Goal: Task Accomplishment & Management: Complete application form

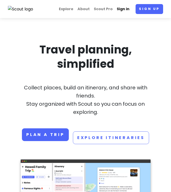
click at [128, 10] on link "Sign in" at bounding box center [123, 9] width 17 height 10
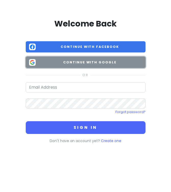
click at [81, 64] on span "Continue with Google" at bounding box center [90, 62] width 104 height 5
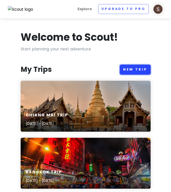
click at [125, 68] on link "New Trip" at bounding box center [135, 70] width 31 height 10
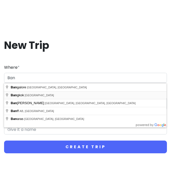
type input "[GEOGRAPHIC_DATA], [GEOGRAPHIC_DATA]"
type input "Bangkok Trip"
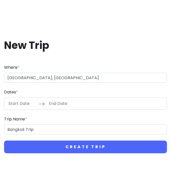
click at [22, 101] on input "Start Date" at bounding box center [22, 104] width 33 height 12
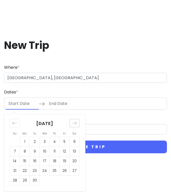
click at [75, 125] on icon "Move forward to switch to the next month." at bounding box center [74, 123] width 5 height 5
click at [75, 161] on td "18" at bounding box center [75, 161] width 10 height 10
type input "[DATE]"
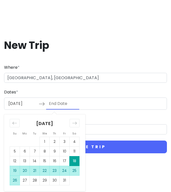
click at [15, 181] on td "26" at bounding box center [15, 181] width 10 height 10
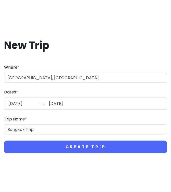
click at [55, 104] on input "[DATE]" at bounding box center [62, 104] width 33 height 12
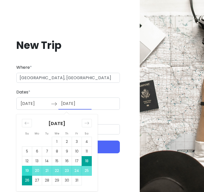
click at [23, 171] on td "19" at bounding box center [27, 171] width 10 height 10
type input "[DATE]"
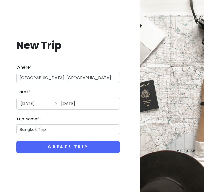
click at [32, 104] on input "[DATE]" at bounding box center [34, 104] width 33 height 12
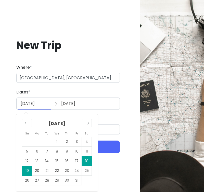
click at [25, 172] on td "19" at bounding box center [27, 171] width 10 height 10
type input "[DATE]"
click at [79, 172] on td "24" at bounding box center [77, 171] width 10 height 10
type input "[DATE]"
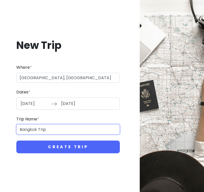
drag, startPoint x: 52, startPoint y: 131, endPoint x: 0, endPoint y: 131, distance: 52.0
click at [0, 131] on div "New Trip Where * [GEOGRAPHIC_DATA], [GEOGRAPHIC_DATA] Dates * [DATE] Navigate f…" at bounding box center [102, 96] width 204 height 192
type input "B"
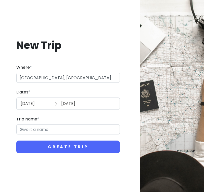
click at [32, 104] on input "[DATE]" at bounding box center [34, 104] width 33 height 12
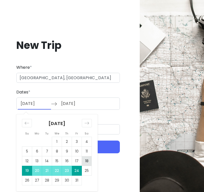
click at [84, 163] on td "18" at bounding box center [87, 161] width 10 height 10
type input "[DATE]"
click at [109, 121] on div "Trip Name *" at bounding box center [67, 125] width 103 height 19
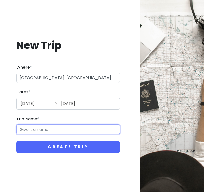
click at [93, 131] on input "Trip Name *" at bounding box center [67, 129] width 103 height 10
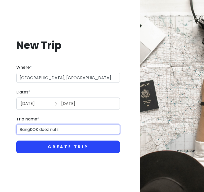
type input "BangKOK deez nutz"
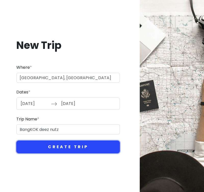
click at [47, 149] on button "Create Trip" at bounding box center [67, 147] width 103 height 13
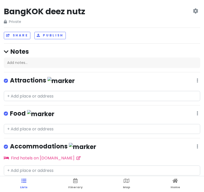
click at [171, 13] on icon at bounding box center [195, 11] width 5 height 4
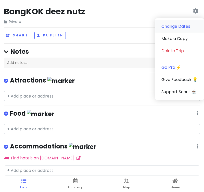
click at [171, 26] on link "Change Dates" at bounding box center [179, 26] width 48 height 12
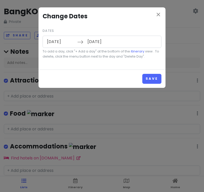
click at [66, 42] on input "[DATE]" at bounding box center [60, 42] width 33 height 12
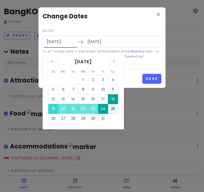
click at [49, 109] on td "19" at bounding box center [53, 109] width 10 height 10
type input "[DATE]"
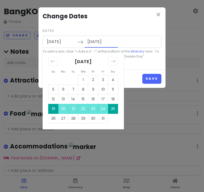
click at [101, 45] on input "[DATE]" at bounding box center [101, 42] width 33 height 12
click at [113, 108] on td "25" at bounding box center [113, 109] width 10 height 10
type input "[DATE]"
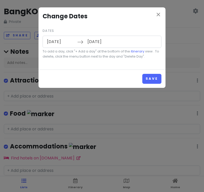
click at [101, 40] on input "[DATE]" at bounding box center [101, 42] width 33 height 12
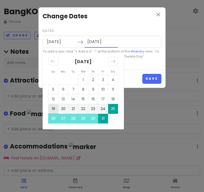
click at [52, 104] on td "19" at bounding box center [53, 109] width 10 height 10
type input "[DATE]"
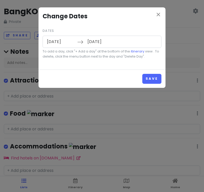
click at [98, 39] on input "[DATE]" at bounding box center [101, 42] width 33 height 12
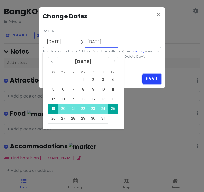
click at [148, 80] on button "Save" at bounding box center [151, 79] width 19 height 10
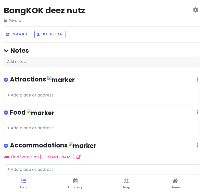
scroll to position [16, 0]
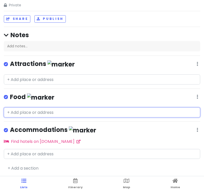
click at [56, 110] on input "text" at bounding box center [102, 113] width 196 height 10
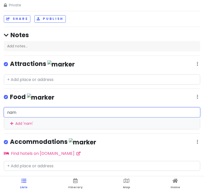
type input "nama"
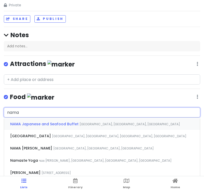
click at [53, 124] on span "NAMA Japanese and Seafood Buffet" at bounding box center [44, 124] width 69 height 5
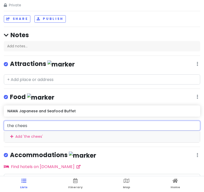
type input "the cheese"
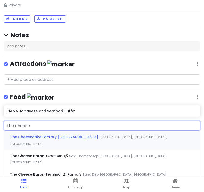
click at [55, 138] on span "The Cheesecake Factory [GEOGRAPHIC_DATA]" at bounding box center [54, 137] width 89 height 5
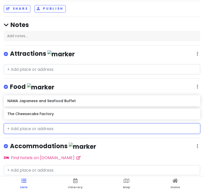
scroll to position [14, 0]
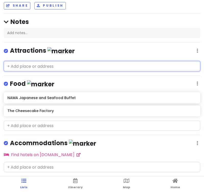
click at [54, 66] on input "text" at bounding box center [102, 66] width 196 height 10
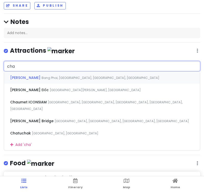
type input "chat"
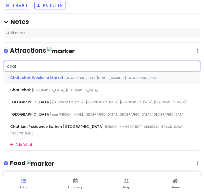
click at [65, 78] on span "[GEOGRAPHIC_DATA][STREET_ADDRESS][GEOGRAPHIC_DATA]" at bounding box center [111, 78] width 95 height 4
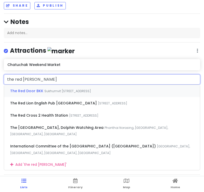
type input "the red buil"
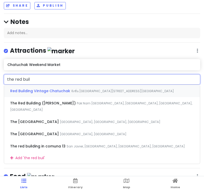
click at [49, 91] on span "Red Building Vintage Chatuchak" at bounding box center [40, 90] width 61 height 5
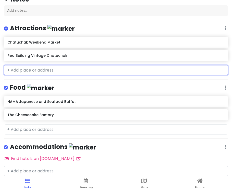
scroll to position [54, 0]
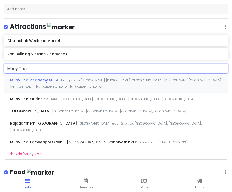
type input "Muay Thai"
click at [47, 148] on div "Add ' Muay Thai '" at bounding box center [116, 153] width 224 height 11
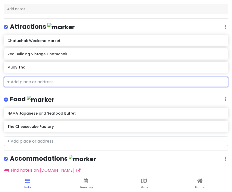
click at [71, 69] on div "Muay Thai" at bounding box center [115, 67] width 217 height 7
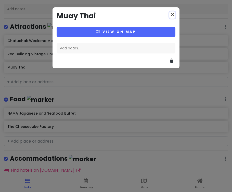
click at [171, 15] on icon "close" at bounding box center [172, 14] width 6 height 6
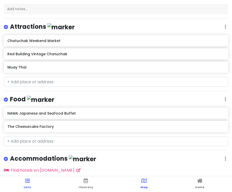
click at [141, 187] on span "Map" at bounding box center [143, 187] width 7 height 4
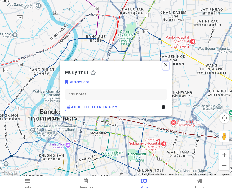
click at [164, 64] on icon "close" at bounding box center [166, 65] width 6 height 6
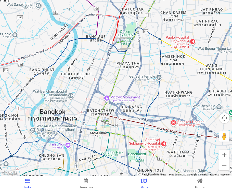
click at [25, 182] on link "Lists" at bounding box center [27, 184] width 7 height 16
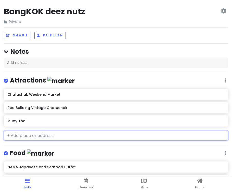
click at [45, 136] on input "text" at bounding box center [116, 136] width 224 height 10
type input "v"
paste input "Damnoen Saduak Floating Market & Maeklong Railway Market Day Tour"
type input "Damnoen Saduak Floating Market & Maeklong Railway Market Day Tour"
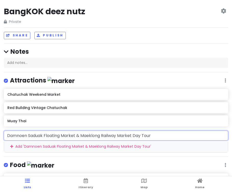
click at [52, 144] on div "Add ' Damnoen Saduak Floating Market & Maeklong Railway Market Day Tour '" at bounding box center [116, 146] width 224 height 11
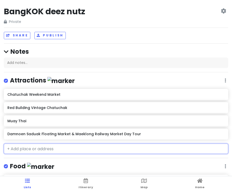
click at [91, 137] on div "Damnoen Saduak Floating Market & Maeklong Railway Market Day Tour" at bounding box center [115, 134] width 217 height 7
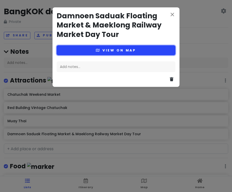
click at [127, 49] on button "View on map" at bounding box center [116, 50] width 119 height 10
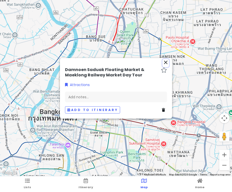
click at [164, 62] on icon "close" at bounding box center [166, 62] width 6 height 6
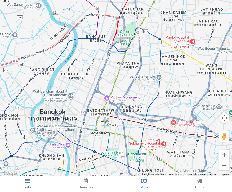
click at [30, 185] on span "Lists" at bounding box center [27, 187] width 7 height 4
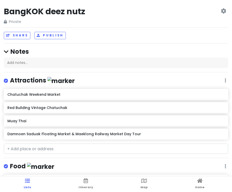
click at [167, 136] on h6 "Damnoen Saduak Floating Market & Maeklong Railway Market Day Tour" at bounding box center [115, 134] width 217 height 5
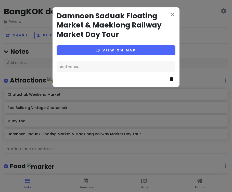
click at [171, 80] on icon at bounding box center [172, 79] width 4 height 4
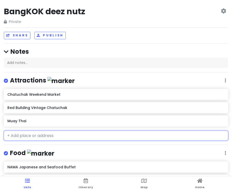
click at [76, 137] on input "text" at bounding box center [116, 136] width 224 height 10
paste input "Damnoen Saduak Floating Market & Maeklong Railway Market Day Tour"
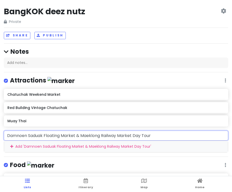
drag, startPoint x: 101, startPoint y: 132, endPoint x: 182, endPoint y: 140, distance: 81.6
click at [171, 139] on input "Damnoen Saduak Floating Market & Maeklong Railway Market Day Tour" at bounding box center [116, 136] width 224 height 10
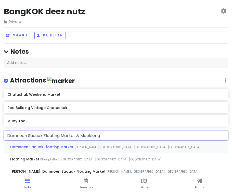
type input "Damnoen Saduak Floating Market & Maeklon"
click at [158, 146] on span "[PERSON_NAME], [GEOGRAPHIC_DATA], [GEOGRAPHIC_DATA], [GEOGRAPHIC_DATA]" at bounding box center [137, 147] width 126 height 4
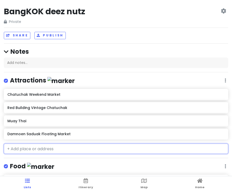
click at [146, 134] on h6 "Damnoen Saduak Floating Market" at bounding box center [115, 134] width 217 height 5
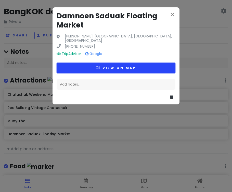
click at [132, 64] on button "View on map" at bounding box center [116, 68] width 119 height 10
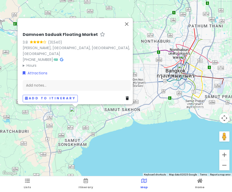
click at [31, 182] on ul "Lists Itinerary Map Home" at bounding box center [116, 184] width 232 height 16
click at [26, 183] on link "Lists" at bounding box center [27, 184] width 7 height 16
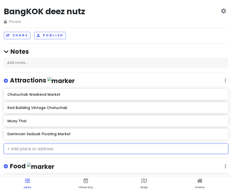
click at [45, 151] on input "text" at bounding box center [116, 149] width 224 height 10
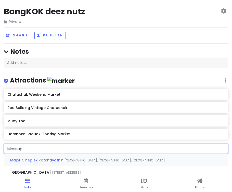
type input "Massage"
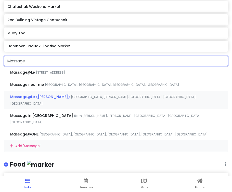
scroll to position [104, 0]
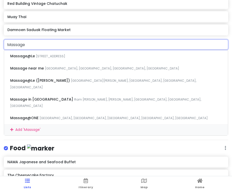
click at [32, 124] on div "Add ' Massage '" at bounding box center [116, 129] width 224 height 11
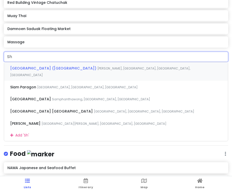
scroll to position [117, 0]
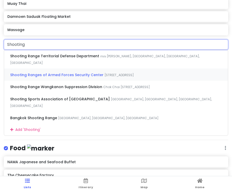
type input "Shooting R"
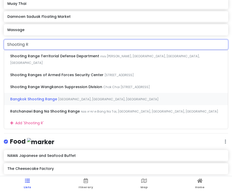
click at [65, 97] on span "[GEOGRAPHIC_DATA], [GEOGRAPHIC_DATA], [GEOGRAPHIC_DATA]" at bounding box center [108, 99] width 100 height 4
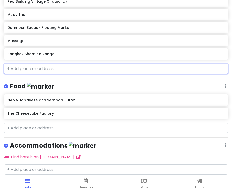
scroll to position [16, 0]
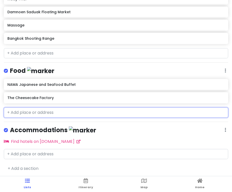
click at [60, 109] on input "text" at bounding box center [116, 113] width 224 height 10
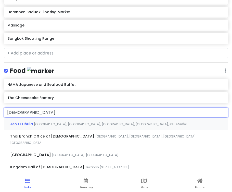
type input "[DEMOGRAPHIC_DATA] o"
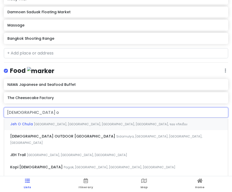
click at [64, 125] on span "[GEOGRAPHIC_DATA], [GEOGRAPHIC_DATA], [GEOGRAPHIC_DATA], [GEOGRAPHIC_DATA], ซอย…" at bounding box center [110, 124] width 153 height 4
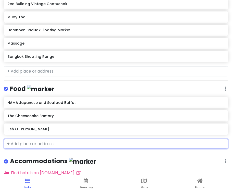
scroll to position [79, 0]
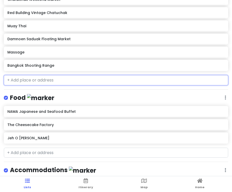
click at [41, 82] on input "text" at bounding box center [116, 80] width 224 height 10
paste input "Srinagarindra Train Night Market"
type input "Srinagarindra Train Night Market"
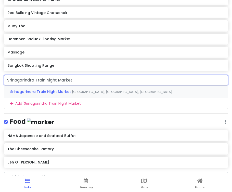
click at [60, 92] on span "Srinagarindra Train Night Market" at bounding box center [41, 91] width 62 height 5
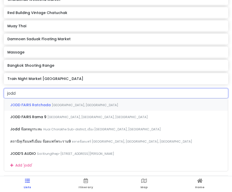
type input "jodds"
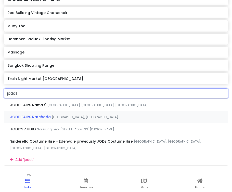
click at [72, 117] on span "[GEOGRAPHIC_DATA], [GEOGRAPHIC_DATA]" at bounding box center [85, 117] width 66 height 4
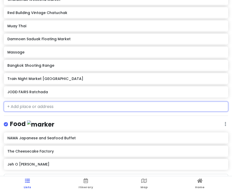
paste input "Taladnad Kokotho"
type input "Taladnad Kokotho"
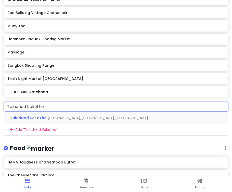
click at [48, 115] on div "TaladNad KoKoTho [GEOGRAPHIC_DATA], [GEOGRAPHIC_DATA], [GEOGRAPHIC_DATA]" at bounding box center [116, 118] width 224 height 12
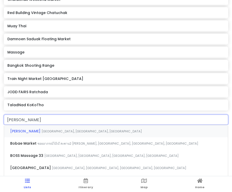
type input "boba"
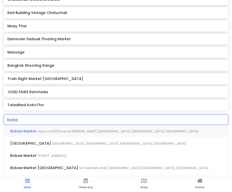
click at [53, 131] on span "ซอยอาภรณ์โบ๊เบ๊ สะพาน2 [PERSON_NAME], [GEOGRAPHIC_DATA], [GEOGRAPHIC_DATA], [GE…" at bounding box center [117, 131] width 161 height 4
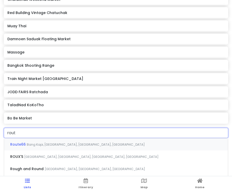
type input "route"
click at [38, 148] on div "Route66 [GEOGRAPHIC_DATA], [GEOGRAPHIC_DATA], [GEOGRAPHIC_DATA], [GEOGRAPHIC_DA…" at bounding box center [116, 144] width 224 height 12
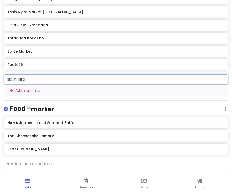
scroll to position [148, 0]
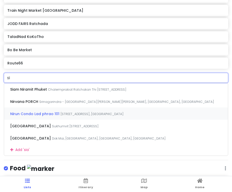
type input "s"
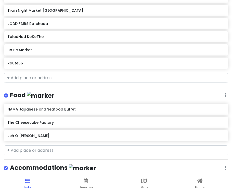
click at [163, 94] on div "Food Edit Reorder Delete List" at bounding box center [116, 96] width 224 height 10
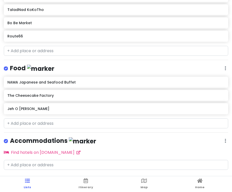
scroll to position [186, 0]
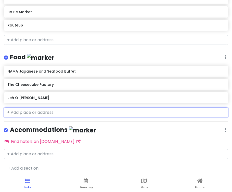
click at [114, 109] on input "text" at bounding box center [116, 113] width 224 height 10
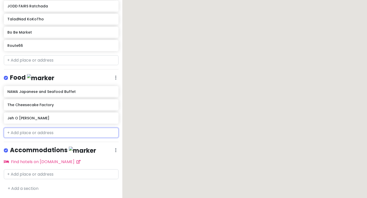
scroll to position [180, 0]
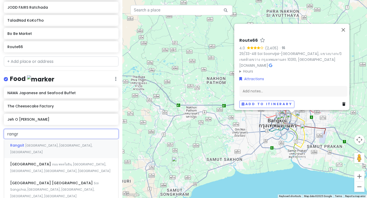
type input "rangro"
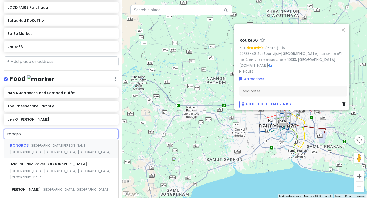
click at [68, 150] on div "RONGROS [GEOGRAPHIC_DATA][PERSON_NAME], [GEOGRAPHIC_DATA], [GEOGRAPHIC_DATA]" at bounding box center [61, 148] width 114 height 19
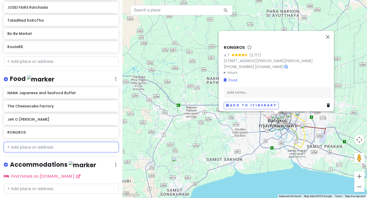
click at [59, 143] on input "text" at bounding box center [61, 147] width 115 height 10
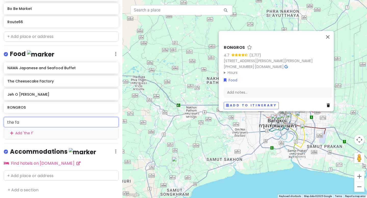
scroll to position [245, 0]
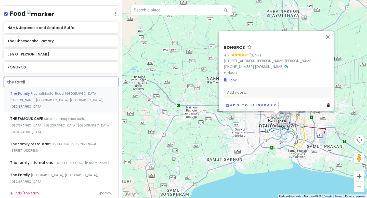
type input "the family"
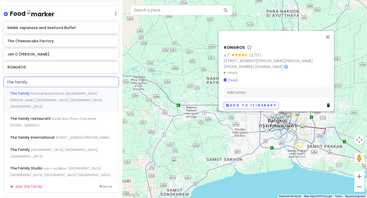
click at [69, 99] on div "The Family Prachathipatai Road, [GEOGRAPHIC_DATA][PERSON_NAME], [GEOGRAPHIC_DAT…" at bounding box center [61, 99] width 114 height 25
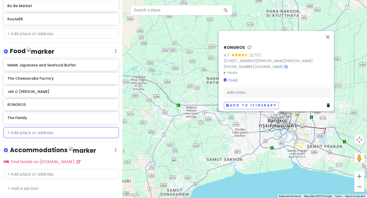
scroll to position [206, 0]
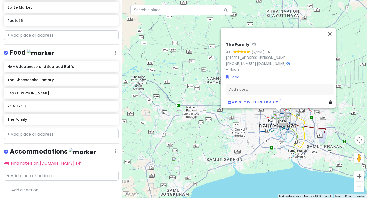
click at [50, 139] on div "BangKOK deez nutz Private Change Dates Make a Copy Delete Trip Go Pro ⚡️ Give F…" at bounding box center [61, 99] width 122 height 198
click at [50, 133] on input "text" at bounding box center [61, 134] width 115 height 10
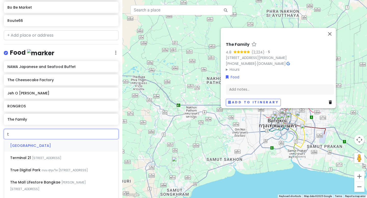
paste input "hipsamai Padthai Pratoopee"
type input "thipsamai Padthai Pratoopee"
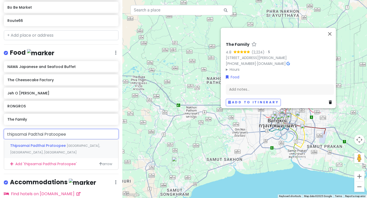
click at [49, 146] on span "Thipsamai Padthai Pratoopee" at bounding box center [38, 145] width 57 height 5
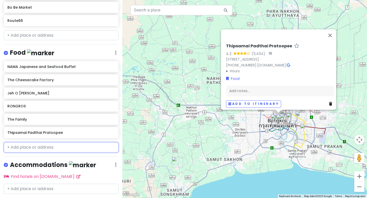
click at [41, 147] on input "text" at bounding box center [61, 147] width 115 height 10
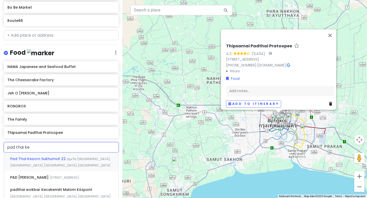
type input "pad thai k"
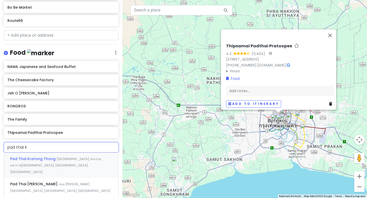
click at [61, 161] on div "[GEOGRAPHIC_DATA], พระบรมมหาราช[GEOGRAPHIC_DATA], [GEOGRAPHIC_DATA], [GEOGRAPHI…" at bounding box center [61, 165] width 114 height 25
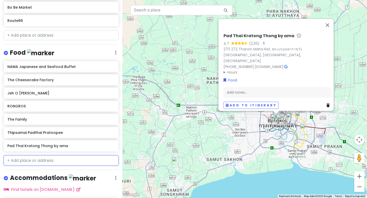
click at [59, 159] on input "text" at bounding box center [61, 161] width 115 height 10
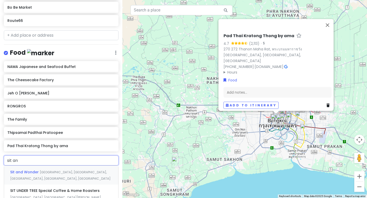
type input "sit and"
click at [58, 175] on div "Sit and Wonder [GEOGRAPHIC_DATA], [GEOGRAPHIC_DATA], [GEOGRAPHIC_DATA], [GEOGRA…" at bounding box center [61, 175] width 114 height 19
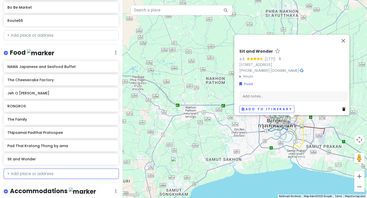
click at [39, 175] on input "text" at bounding box center [61, 174] width 115 height 10
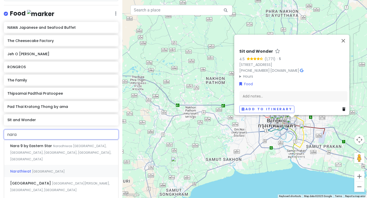
scroll to position [246, 0]
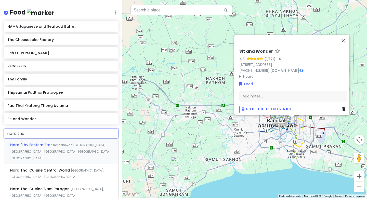
type input "nara thai"
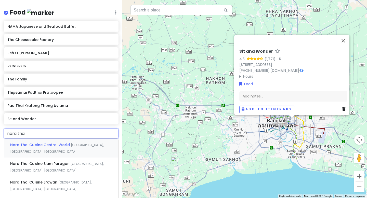
click at [55, 149] on div "Nara Thai Cuisine [GEOGRAPHIC_DATA], [GEOGRAPHIC_DATA], [GEOGRAPHIC_DATA]" at bounding box center [61, 148] width 114 height 19
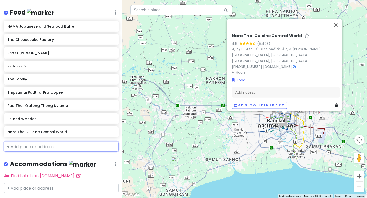
click at [71, 143] on input "text" at bounding box center [61, 147] width 115 height 10
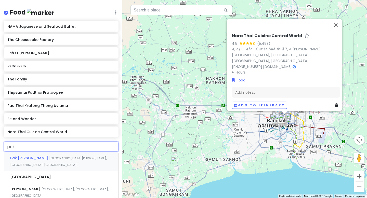
type input "pakn"
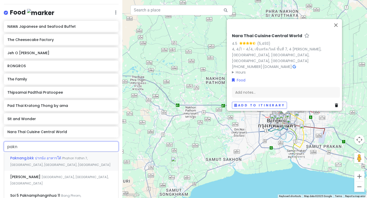
click at [76, 159] on span "Phahon Yothin 7, [GEOGRAPHIC_DATA], [GEOGRAPHIC_DATA], [GEOGRAPHIC_DATA]" at bounding box center [60, 161] width 100 height 11
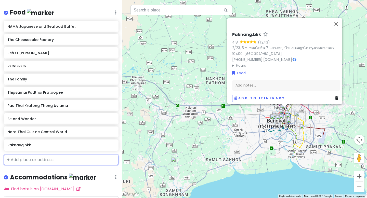
click at [54, 163] on input "text" at bounding box center [61, 160] width 115 height 10
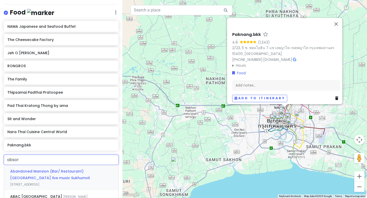
type input "[PERSON_NAME]"
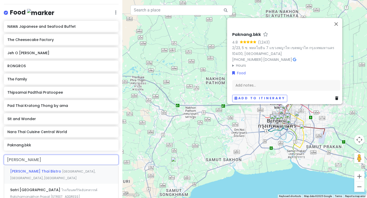
click at [62, 177] on div "[PERSON_NAME] Thai Bistro [GEOGRAPHIC_DATA], [GEOGRAPHIC_DATA], [GEOGRAPHIC_DAT…" at bounding box center [61, 174] width 114 height 19
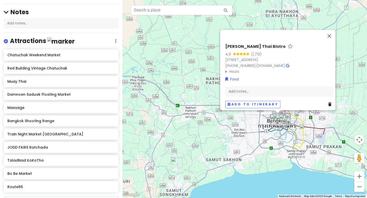
scroll to position [0, 0]
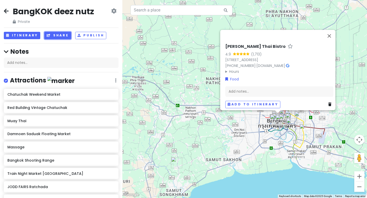
click at [58, 36] on button "Share" at bounding box center [57, 35] width 26 height 7
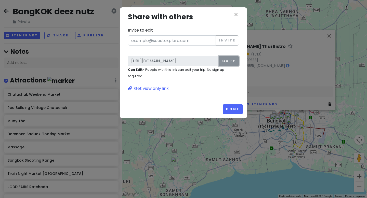
click at [171, 61] on button "Copy" at bounding box center [229, 61] width 20 height 10
click at [171, 62] on button "Copy" at bounding box center [229, 61] width 20 height 10
click at [171, 14] on icon "close" at bounding box center [236, 14] width 6 height 6
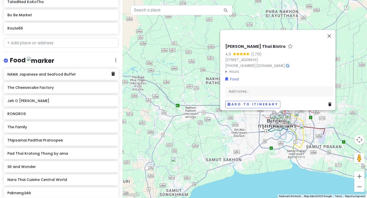
scroll to position [285, 0]
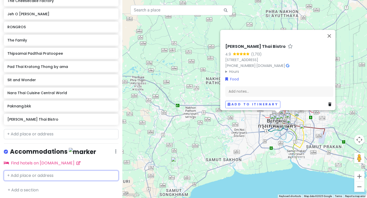
click at [83, 177] on input "text" at bounding box center [61, 176] width 115 height 10
paste input "[URL][DOMAIN_NAME][DATE][DATE].."
type input "[URL][DOMAIN_NAME][DATE][DATE].."
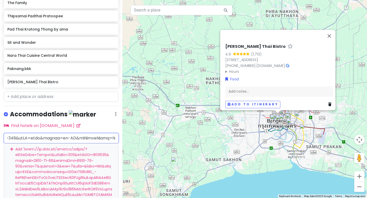
scroll to position [326, 0]
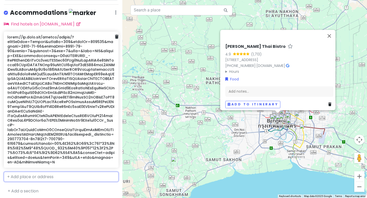
scroll to position [430, 0]
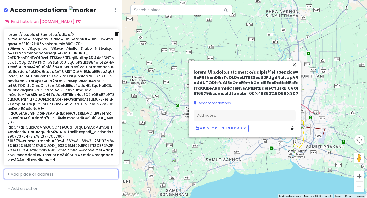
click at [115, 32] on link at bounding box center [117, 34] width 4 height 7
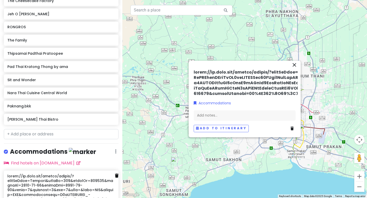
click at [117, 30] on div "RONGROS" at bounding box center [61, 27] width 115 height 11
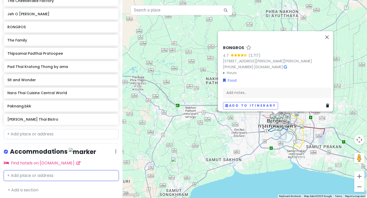
click at [87, 178] on input "text" at bounding box center [61, 176] width 115 height 10
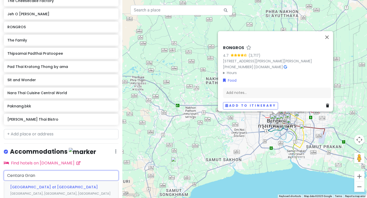
type input "Centara Grand"
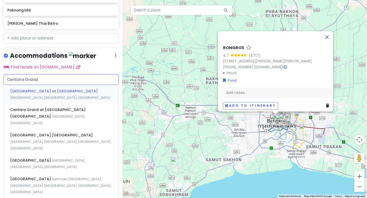
click at [62, 94] on div "[GEOGRAPHIC_DATA] at [GEOGRAPHIC_DATA], [GEOGRAPHIC_DATA], [GEOGRAPHIC_DATA], […" at bounding box center [61, 94] width 114 height 19
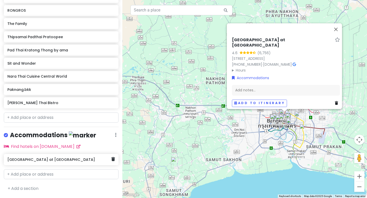
click at [58, 163] on div "[GEOGRAPHIC_DATA] at [GEOGRAPHIC_DATA]" at bounding box center [59, 159] width 104 height 7
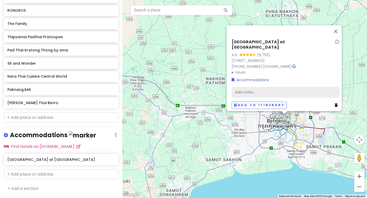
click at [171, 91] on div "Add notes..." at bounding box center [286, 92] width 108 height 11
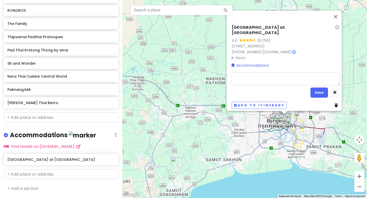
type textarea "x"
type textarea "[URL][DOMAIN_NAME][DATE][DATE].."
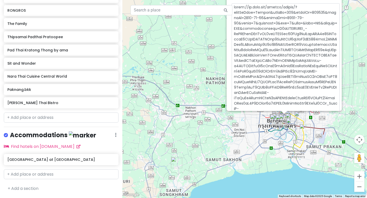
scroll to position [0, 0]
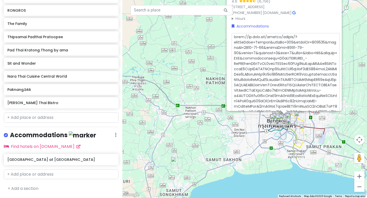
click at [171, 29] on div "Accommodations" at bounding box center [286, 26] width 108 height 6
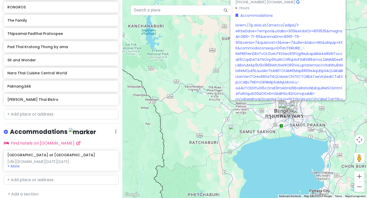
scroll to position [328, 0]
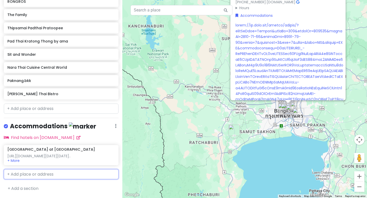
click at [45, 179] on input "text" at bounding box center [61, 174] width 115 height 10
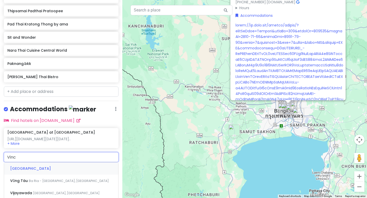
type input "[PERSON_NAME]"
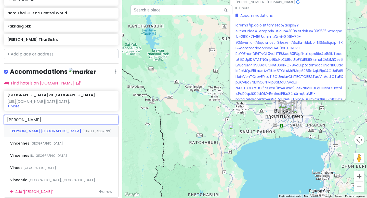
click at [52, 134] on span "[PERSON_NAME][GEOGRAPHIC_DATA]" at bounding box center [46, 131] width 72 height 5
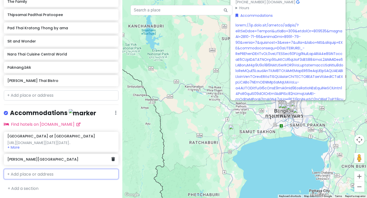
click at [79, 164] on div "[PERSON_NAME][GEOGRAPHIC_DATA]" at bounding box center [61, 159] width 115 height 11
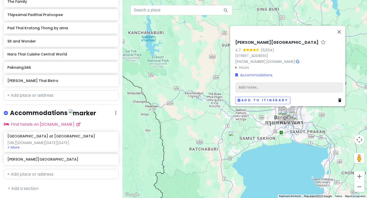
click at [171, 88] on div "Add notes..." at bounding box center [289, 87] width 108 height 11
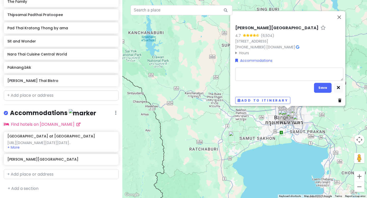
type textarea "x"
type textarea "[URL][DOMAIN_NAME][DATE][DATE].."
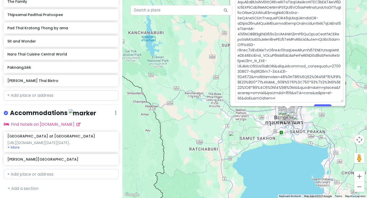
type textarea "x"
type textarea "[URL][DOMAIN_NAME][DATE][DATE].."
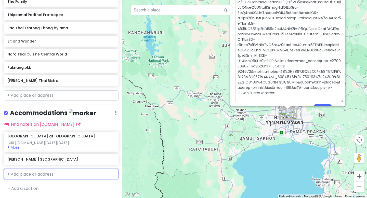
scroll to position [0, 0]
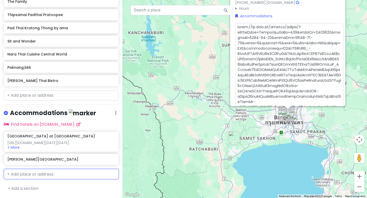
click at [71, 176] on div "BangKOK deez nutz Private Change Dates Make a Copy Delete Trip Go Pro ⚡️ Give F…" at bounding box center [61, 99] width 122 height 198
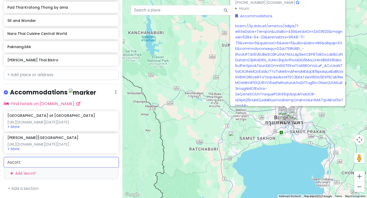
scroll to position [379, 0]
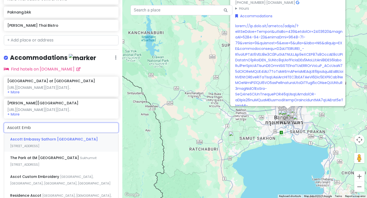
type input "Ascott Emba"
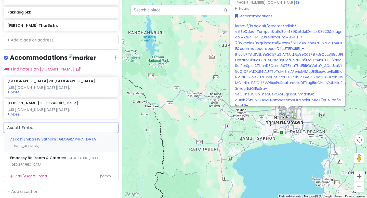
click at [43, 152] on div "Ascott Embassy [GEOGRAPHIC_DATA] [GEOGRAPHIC_DATA] [GEOGRAPHIC_DATA], [GEOGRAPH…" at bounding box center [61, 142] width 114 height 19
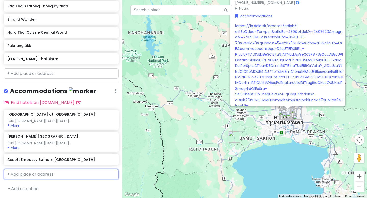
scroll to position [377, 0]
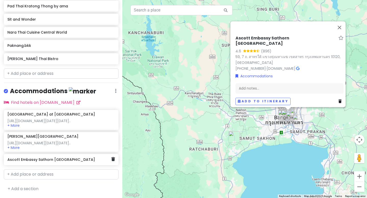
click at [66, 163] on div "Ascott Embassy Sathorn [GEOGRAPHIC_DATA]" at bounding box center [59, 159] width 104 height 7
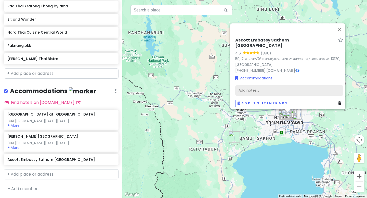
click at [171, 87] on div "Add notes..." at bounding box center [289, 90] width 108 height 11
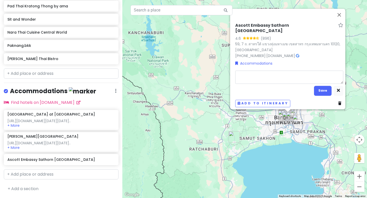
type textarea "x"
type textarea "[URL][DOMAIN_NAME][DATE][DATE].."
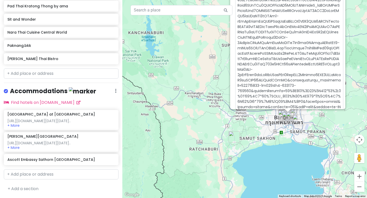
type textarea "x"
type textarea "[URL][DOMAIN_NAME][DATE][DATE].."
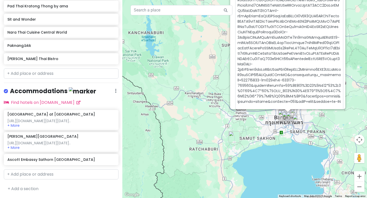
type textarea "x"
type textarea "[URL][DOMAIN_NAME][DATE][DATE].."
type textarea "x"
type textarea "[URL][DOMAIN_NAME][DATE][DATE].."
type textarea "x"
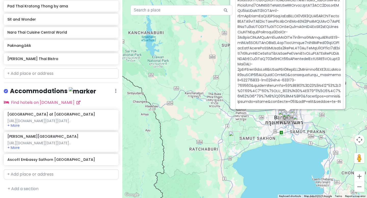
type textarea "[URL][DOMAIN_NAME][DATE][DATE].."
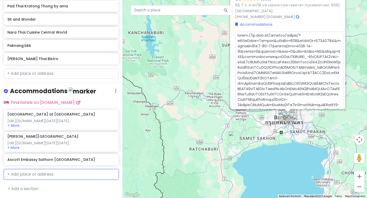
click at [84, 177] on div "BangKOK deez nutz Private Change Dates Make a Copy Delete Trip Go Pro ⚡️ Give F…" at bounding box center [61, 99] width 122 height 198
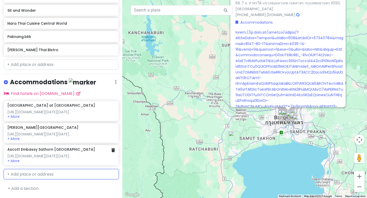
scroll to position [400, 0]
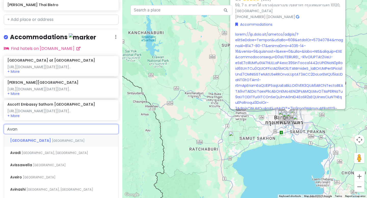
type input "Avani"
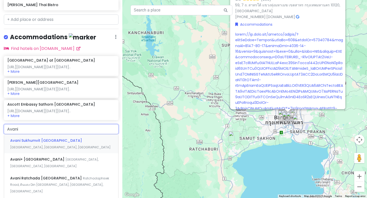
scroll to position [418, 0]
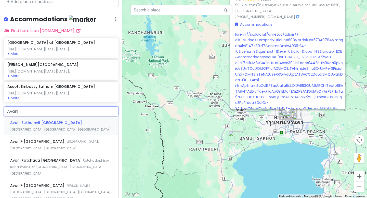
click at [62, 132] on span "[GEOGRAPHIC_DATA], [GEOGRAPHIC_DATA], [GEOGRAPHIC_DATA]" at bounding box center [60, 129] width 100 height 4
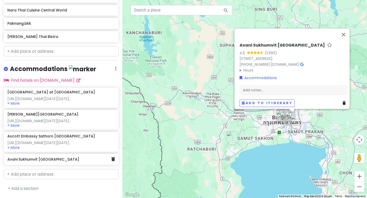
click at [68, 161] on h6 "Avani Sukhumvit [GEOGRAPHIC_DATA]" at bounding box center [59, 159] width 104 height 5
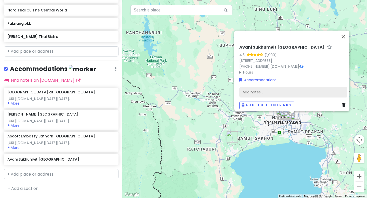
click at [171, 87] on div "Add notes..." at bounding box center [293, 92] width 108 height 11
click at [171, 94] on div "Add notes..." at bounding box center [293, 92] width 108 height 11
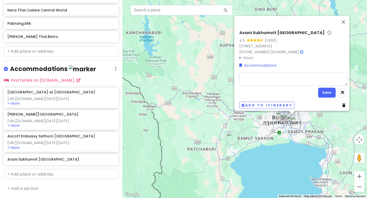
type textarea "x"
type textarea "[URL][DOMAIN_NAME][DATE][DATE].."
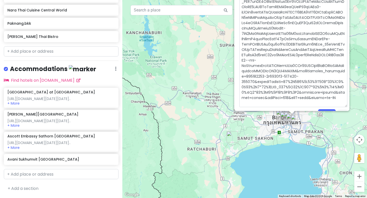
type textarea "x"
type textarea "[URL][DOMAIN_NAME][DATE][DATE].."
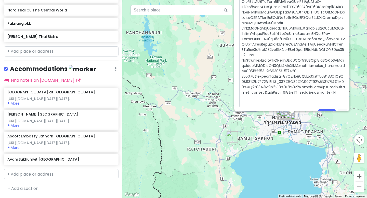
type textarea "x"
type textarea "[URL][DOMAIN_NAME][DATE][DATE].."
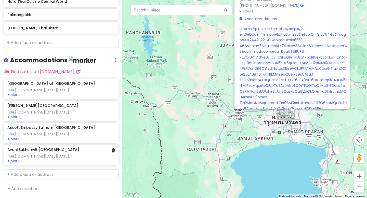
click at [88, 180] on div "BangKOK deez nutz Private Change Dates Make a Copy Delete Trip Go Pro ⚡️ Give F…" at bounding box center [61, 99] width 122 height 198
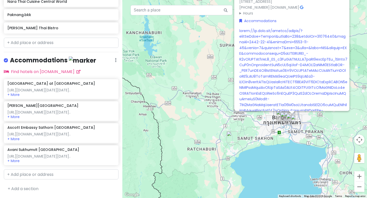
scroll to position [433, 0]
click at [57, 177] on input "text" at bounding box center [61, 174] width 115 height 10
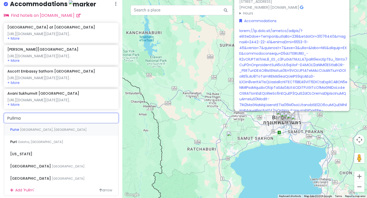
type input "Pullman"
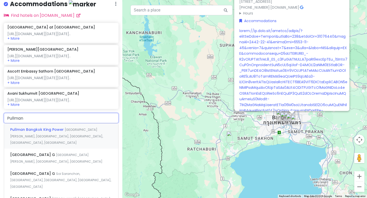
click at [62, 145] on span "[GEOGRAPHIC_DATA][PERSON_NAME], [GEOGRAPHIC_DATA], [GEOGRAPHIC_DATA], [GEOGRAPH…" at bounding box center [56, 136] width 93 height 17
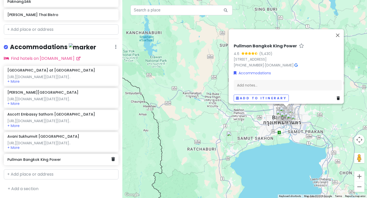
click at [89, 162] on h6 "Pullman Bangkok King Power" at bounding box center [59, 159] width 104 height 5
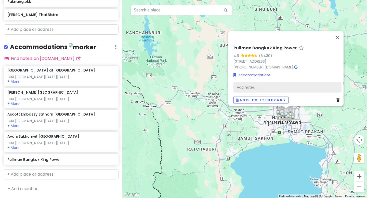
click at [171, 88] on div "Add notes..." at bounding box center [287, 87] width 108 height 11
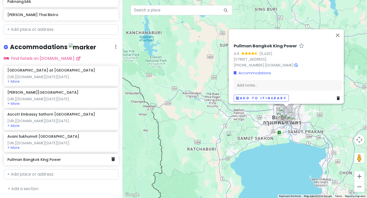
click at [77, 162] on h6 "Pullman Bangkok King Power" at bounding box center [59, 159] width 104 height 5
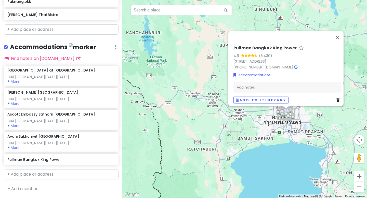
click at [171, 90] on div "Pullman Bangkok King Power 4.6 (5,430) [STREET_ADDRESS] [PHONE_NUMBER] · [DOMAI…" at bounding box center [287, 75] width 112 height 62
click at [171, 83] on div "Add notes..." at bounding box center [287, 87] width 108 height 11
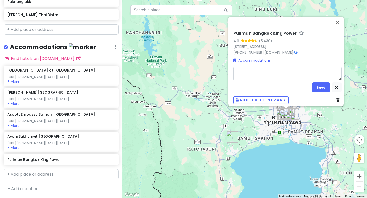
type textarea "x"
type textarea "[URL][DOMAIN_NAME][DATE][DATE].."
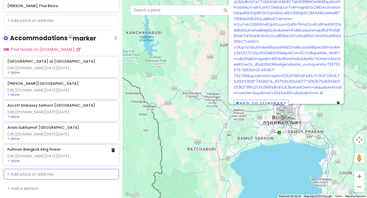
scroll to position [0, 0]
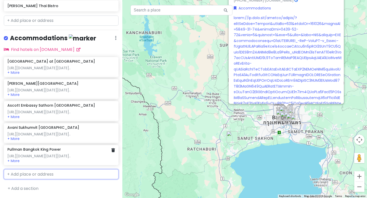
click at [71, 190] on div "BangKOK deez nutz Private Change Dates Make a Copy Delete Trip Go Pro ⚡️ Give F…" at bounding box center [61, 99] width 122 height 198
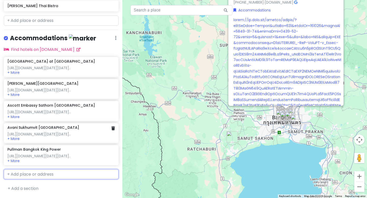
scroll to position [472, 0]
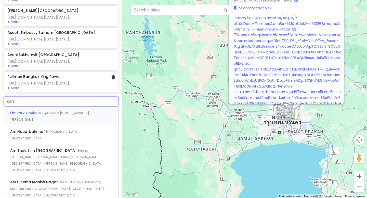
type input "a"
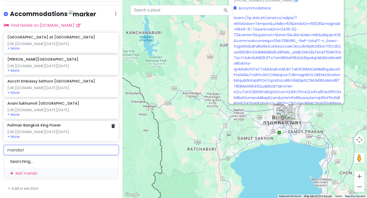
type input "mandarin"
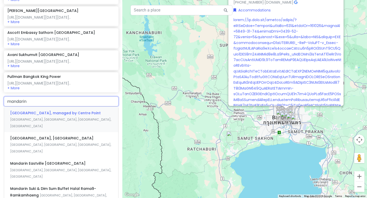
click at [68, 116] on span "[GEOGRAPHIC_DATA], managed by Centre Point" at bounding box center [55, 113] width 90 height 5
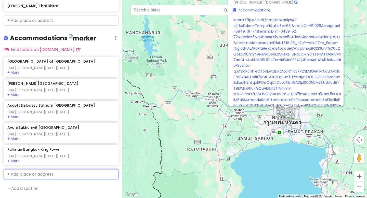
scroll to position [485, 0]
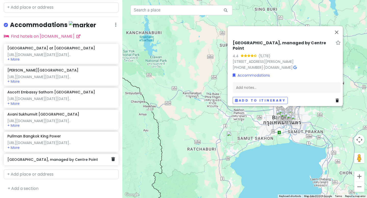
click at [85, 161] on h6 "[GEOGRAPHIC_DATA], managed by Centre Point" at bounding box center [59, 159] width 104 height 5
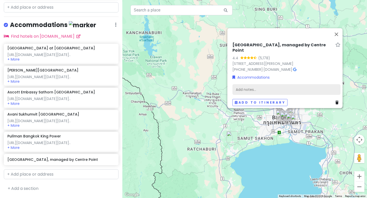
click at [171, 89] on div "Add notes..." at bounding box center [286, 89] width 108 height 11
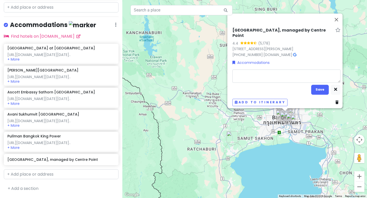
type textarea "x"
type textarea "[URL][DOMAIN_NAME][DATE][DATE].."
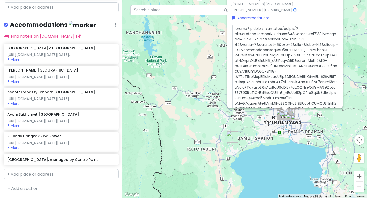
scroll to position [73, 0]
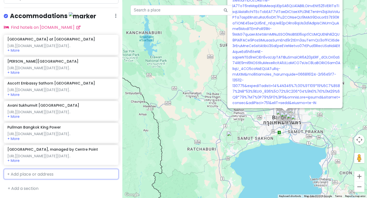
click at [78, 175] on input "text" at bounding box center [61, 174] width 115 height 10
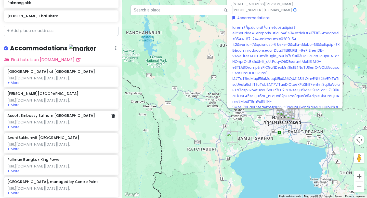
scroll to position [508, 0]
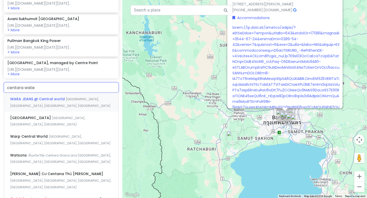
type input "centara water"
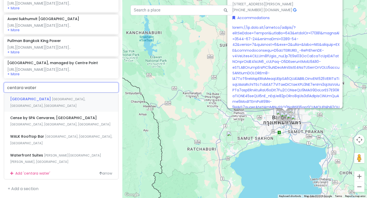
click at [48, 102] on span "[GEOGRAPHIC_DATA]" at bounding box center [31, 99] width 42 height 5
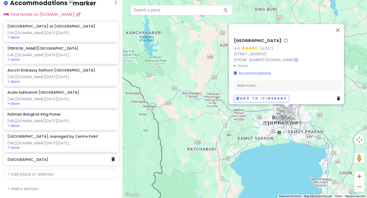
click at [83, 156] on div "[GEOGRAPHIC_DATA]" at bounding box center [61, 159] width 115 height 11
click at [84, 164] on div "[GEOGRAPHIC_DATA]" at bounding box center [61, 159] width 115 height 11
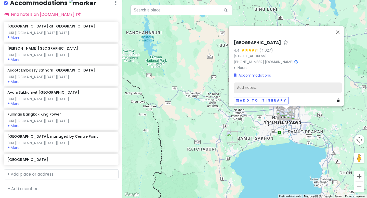
click at [171, 83] on div "Add notes..." at bounding box center [288, 88] width 108 height 11
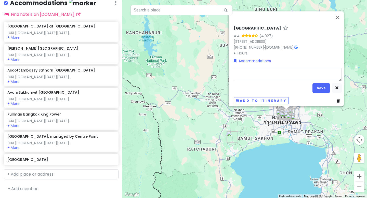
type textarea "x"
type textarea "[URL][DOMAIN_NAME][DATE][DATE].."
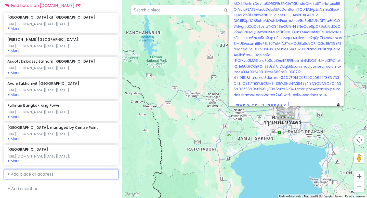
click at [59, 177] on input "text" at bounding box center [61, 174] width 115 height 10
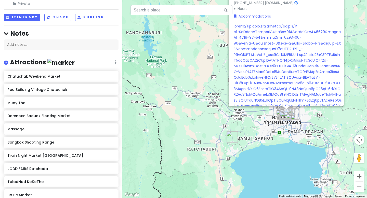
scroll to position [0, 0]
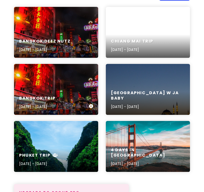
scroll to position [65, 0]
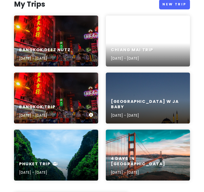
click at [62, 100] on div "[GEOGRAPHIC_DATA] Trip [DATE] - [DATE]" at bounding box center [56, 111] width 84 height 24
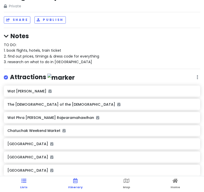
click at [73, 184] on link "Itinerary" at bounding box center [75, 184] width 15 height 16
